Goal: Transaction & Acquisition: Purchase product/service

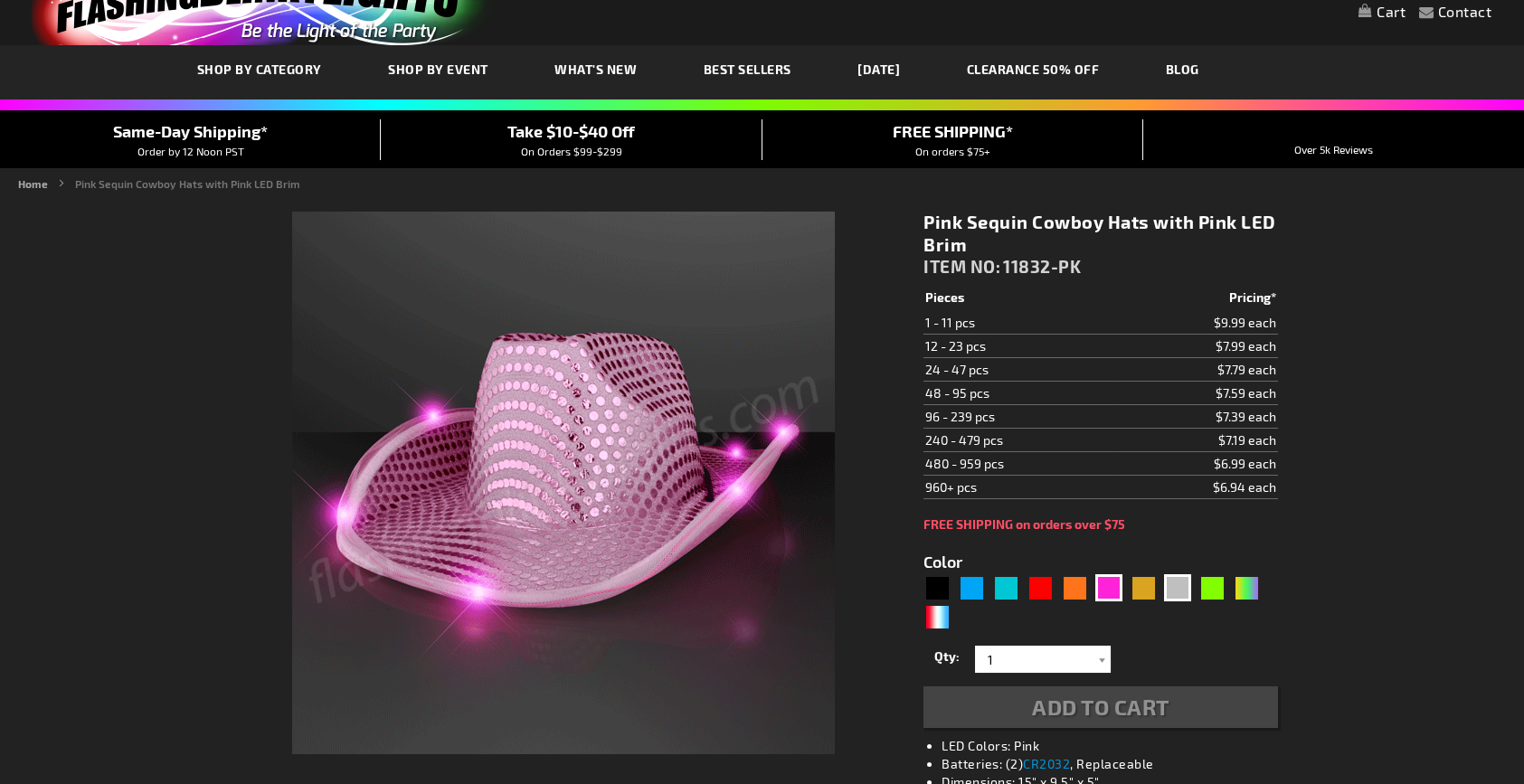
scroll to position [90, 0]
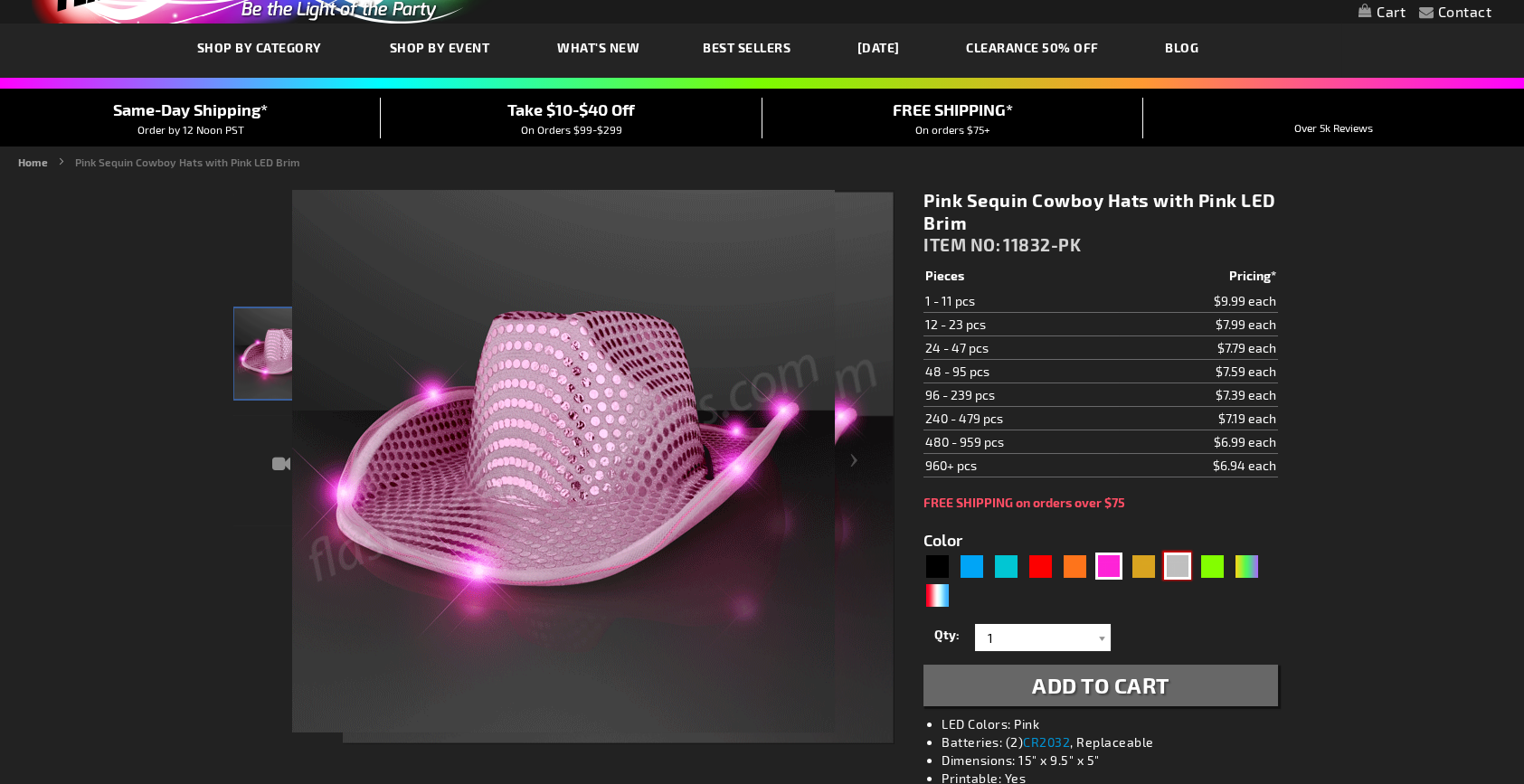
click at [1181, 566] on div "Silver" at bounding box center [1177, 566] width 27 height 27
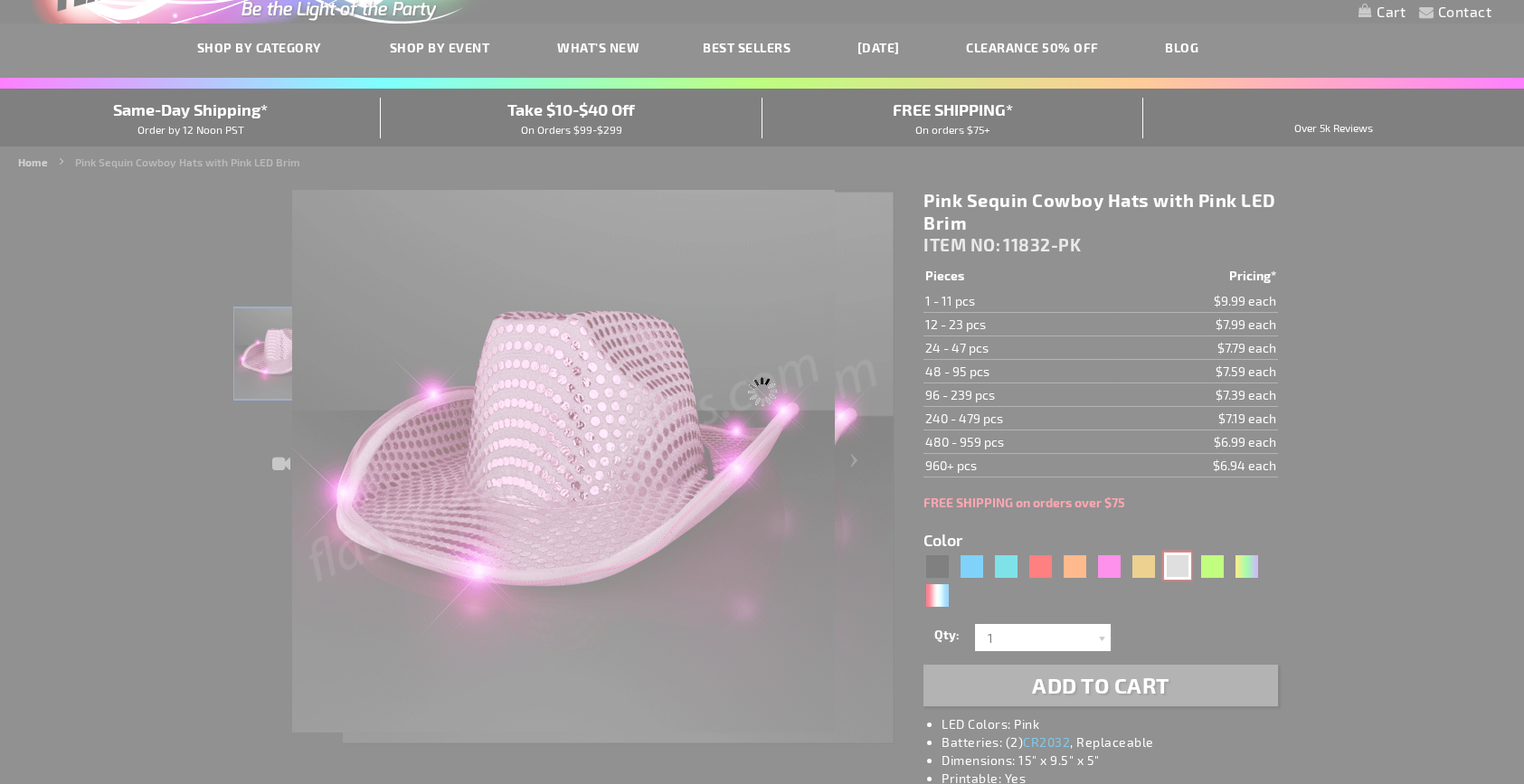
type input "5644"
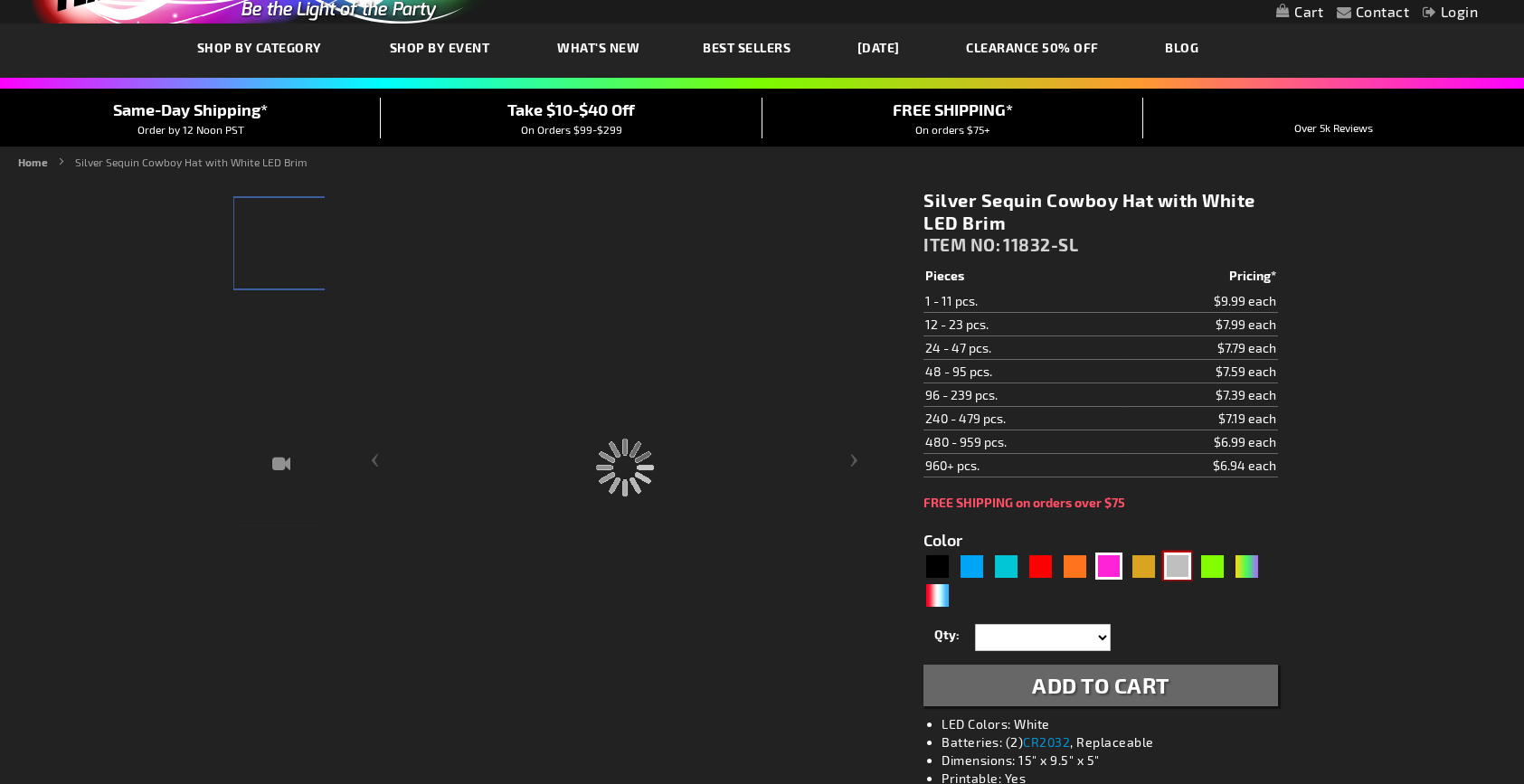
type input "11832-SL"
type input "Customize - Silver Sequin Cowboy Hat with White LED Brim - ITEM NO: 11832-SL"
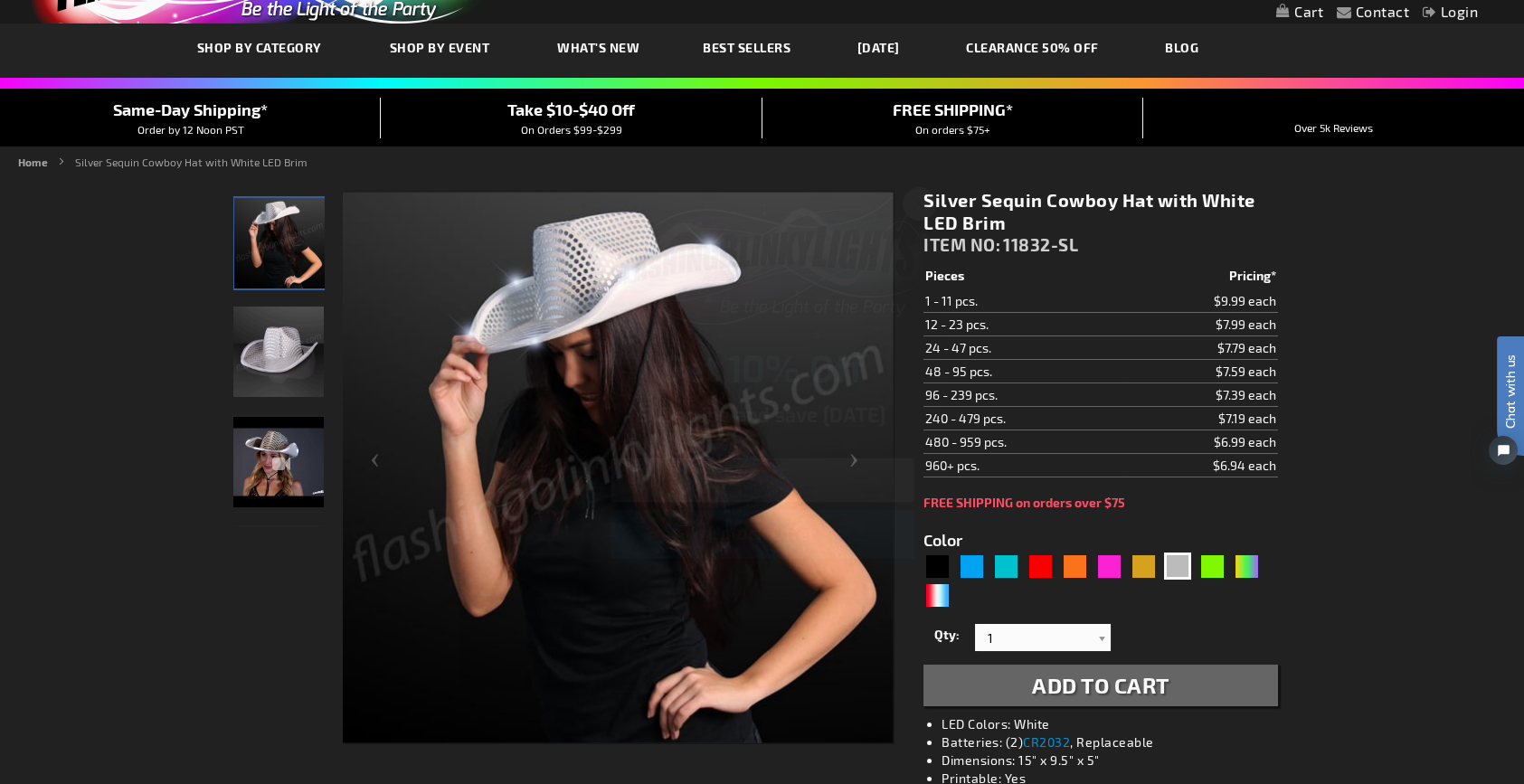
click at [920, 206] on circle "Close dialog" at bounding box center [919, 204] width 29 height 29
click at [1027, 630] on input "1" at bounding box center [1045, 637] width 131 height 27
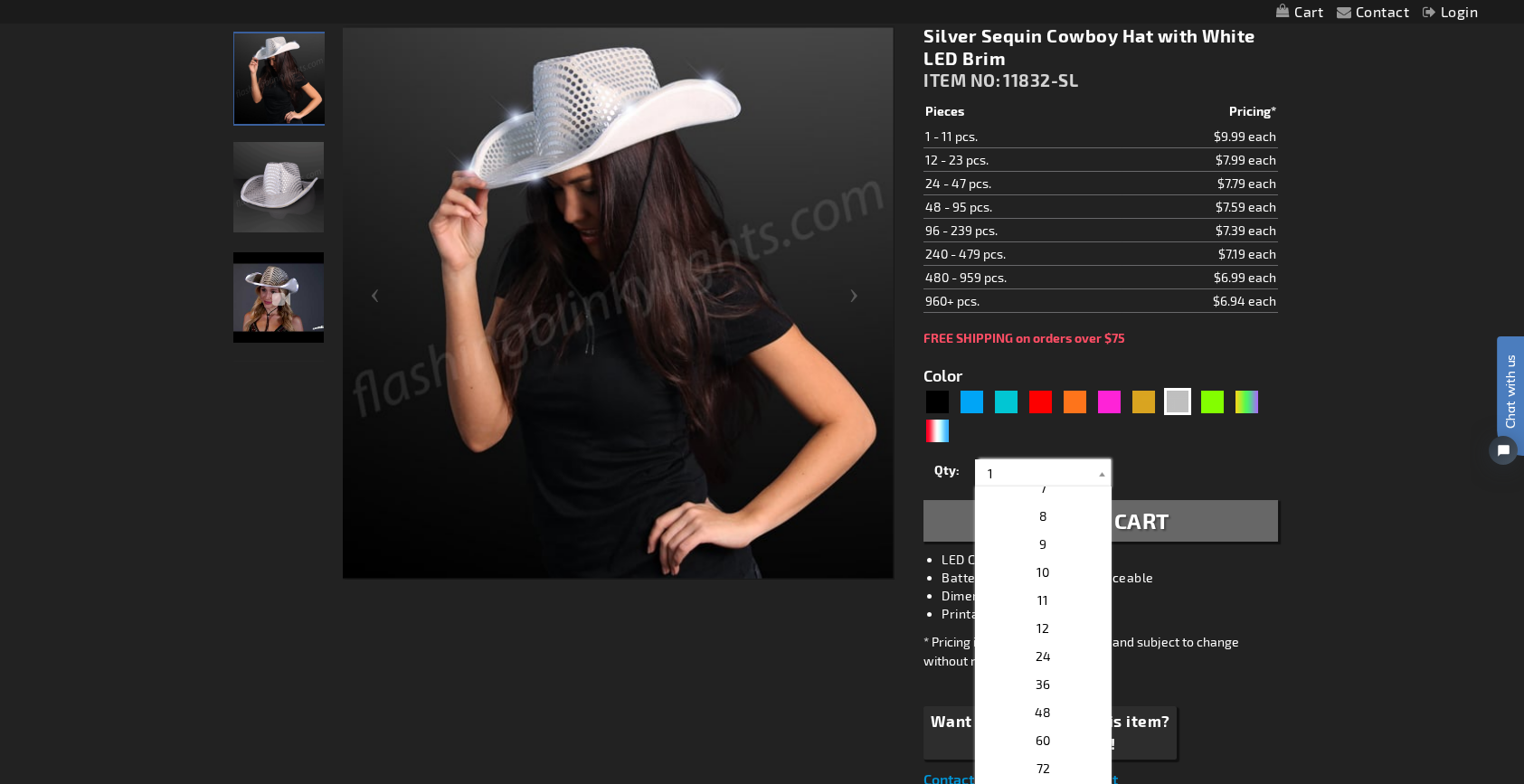
scroll to position [272, 0]
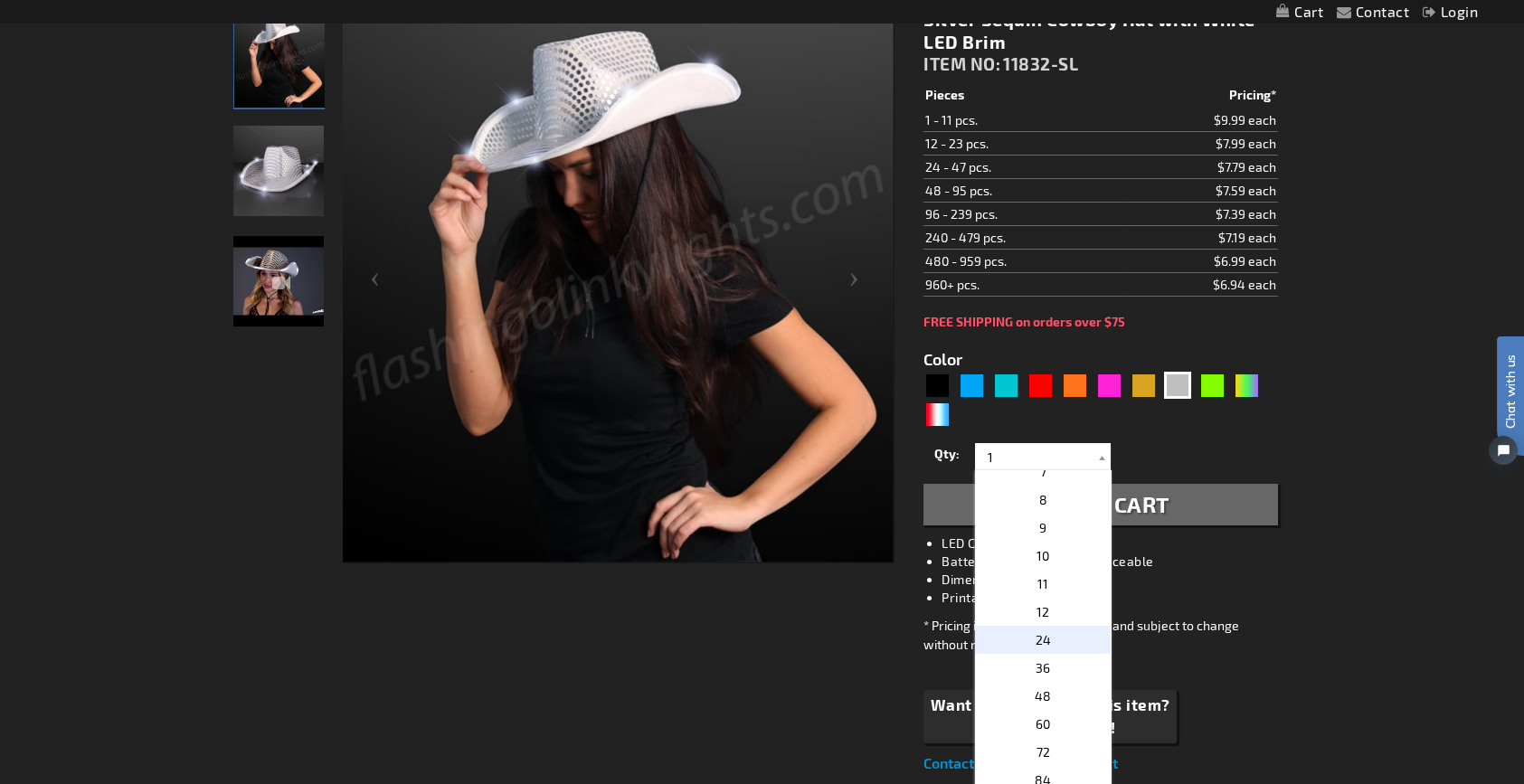
click at [1043, 634] on p "24" at bounding box center [1042, 639] width 135 height 28
type input "24"
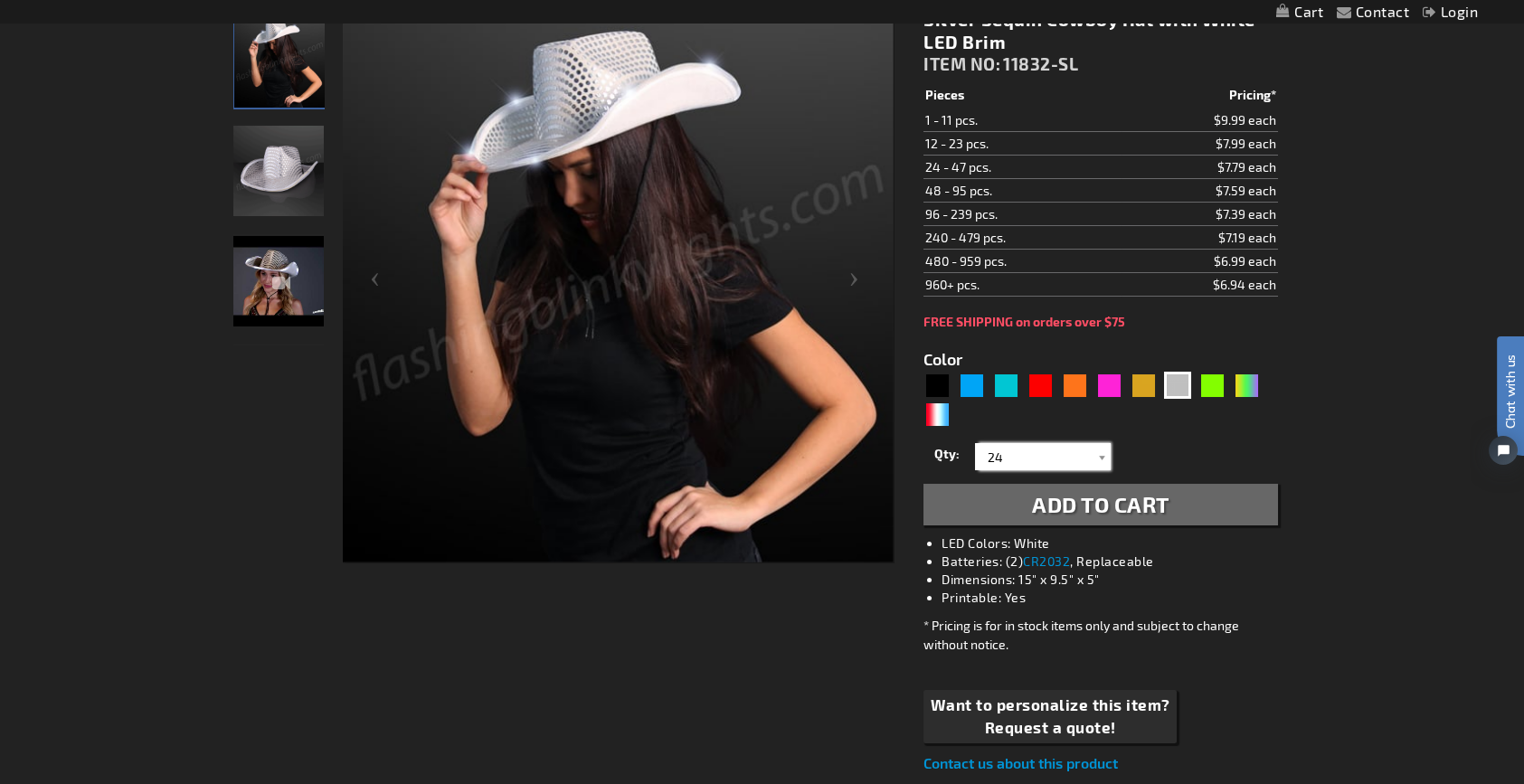
click at [1037, 461] on input "24" at bounding box center [1045, 456] width 131 height 27
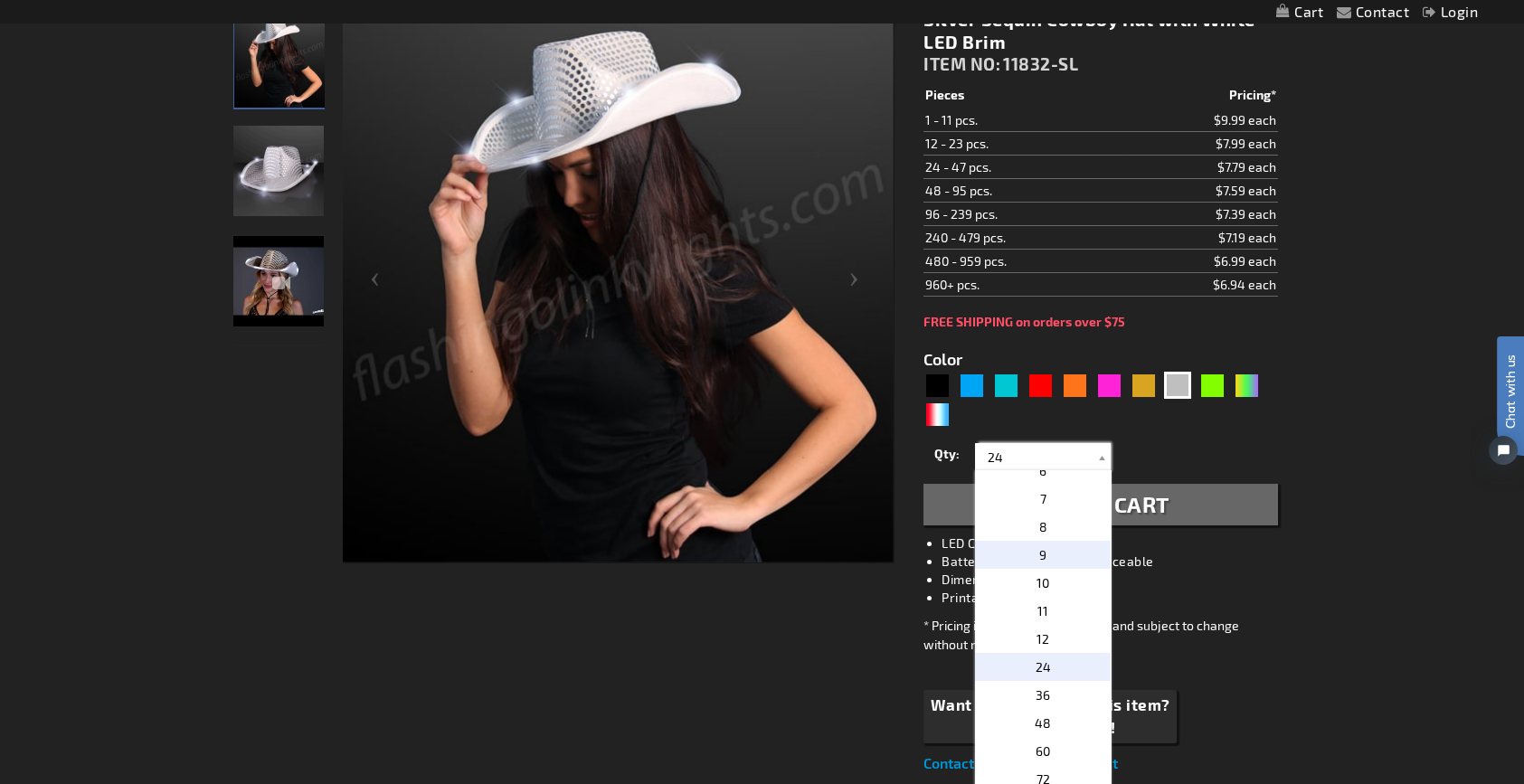
scroll to position [181, 0]
click at [1043, 645] on p "24" at bounding box center [1042, 639] width 135 height 28
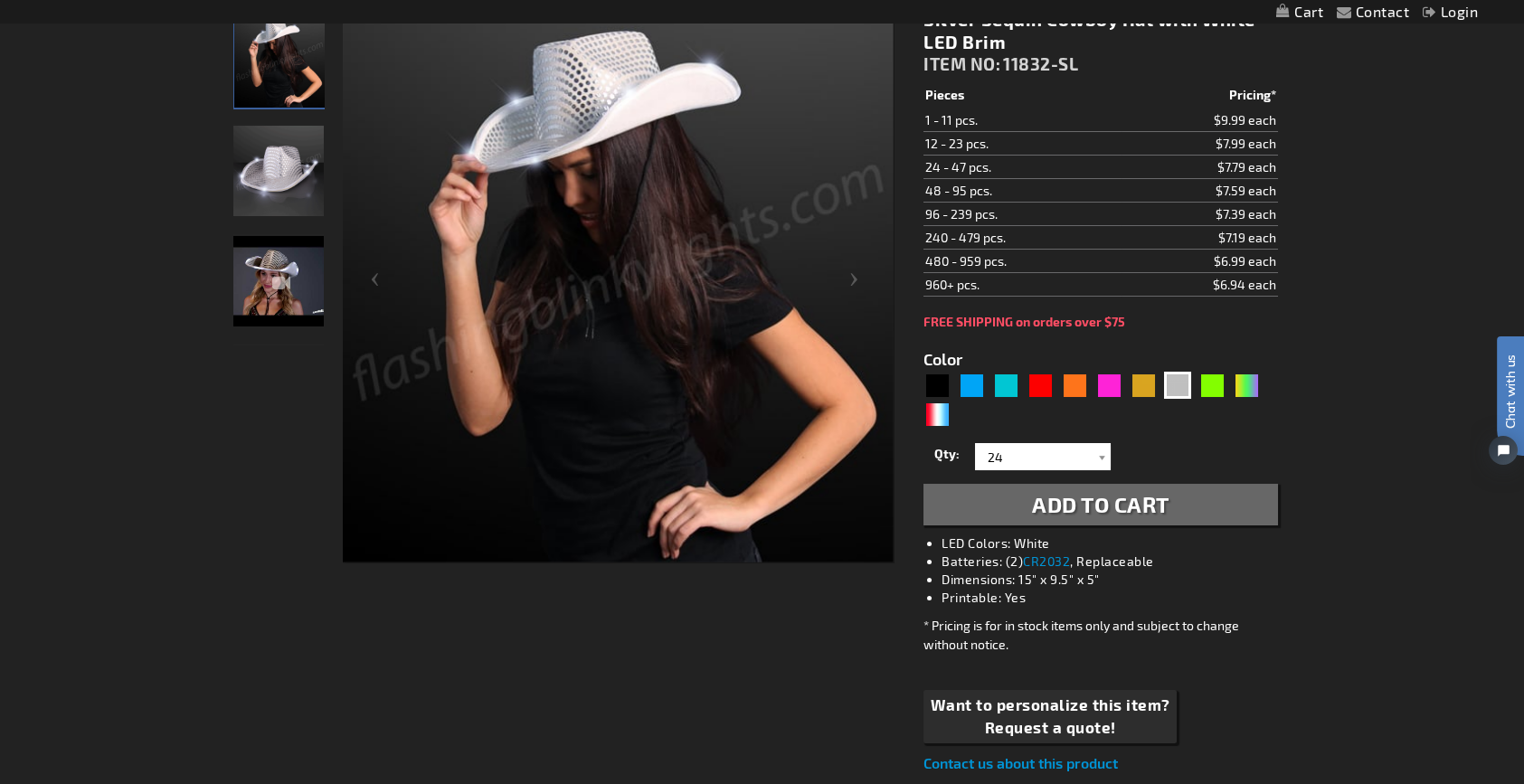
click at [1142, 495] on span "Add to Cart" at bounding box center [1100, 504] width 137 height 26
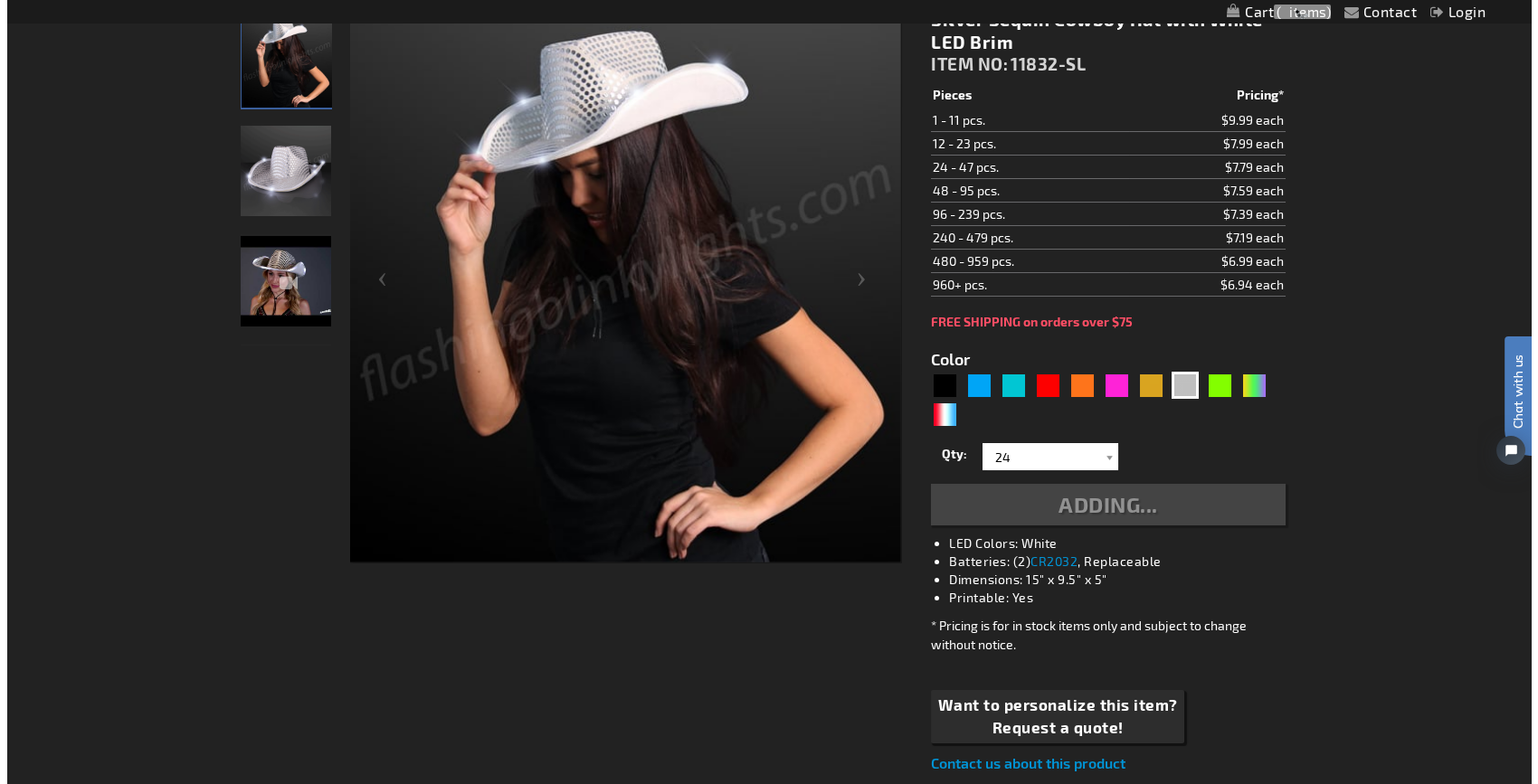
scroll to position [0, 0]
